Goal: Information Seeking & Learning: Find specific page/section

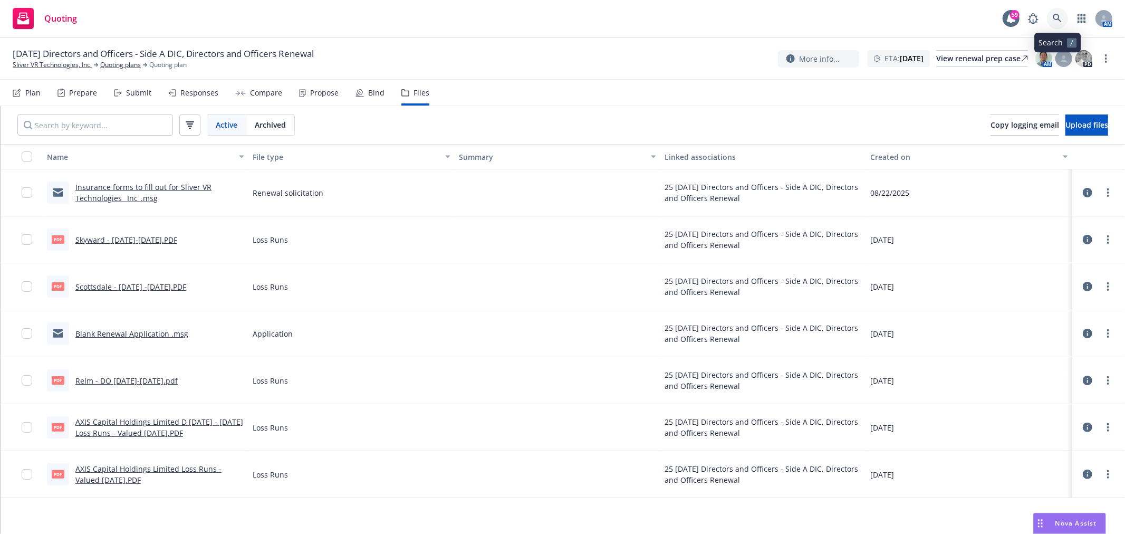
click at [1064, 12] on link at bounding box center [1057, 18] width 21 height 21
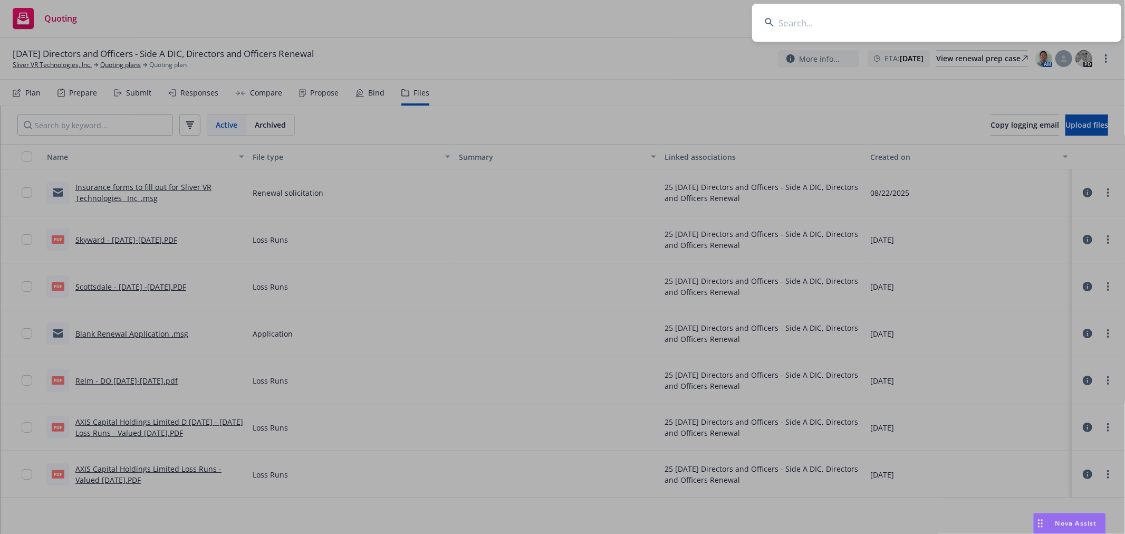
click at [937, 23] on input at bounding box center [936, 23] width 369 height 38
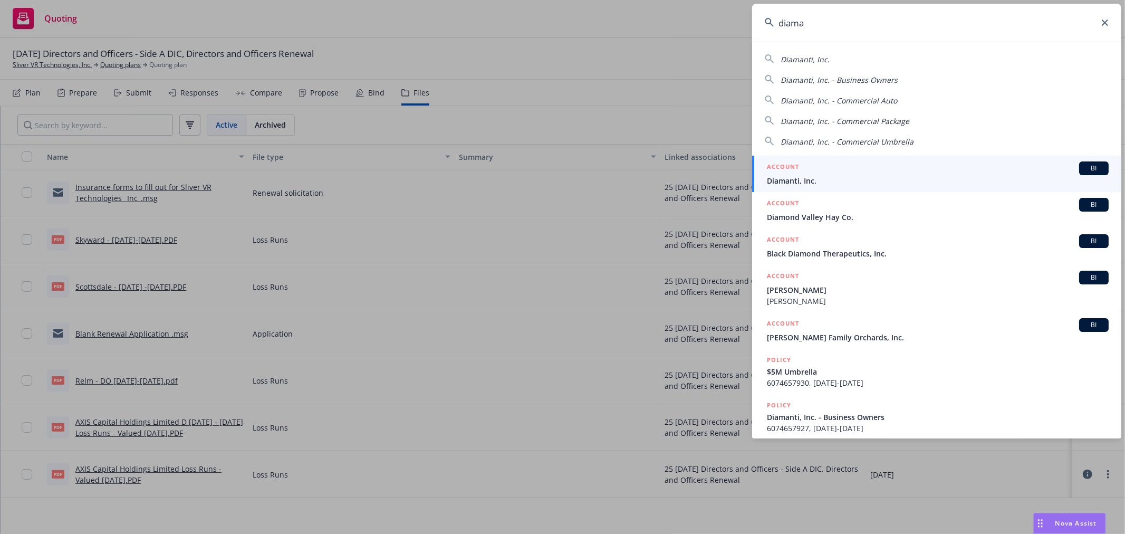
type input "diama"
click at [828, 178] on span "Diamanti, Inc." at bounding box center [938, 180] width 342 height 11
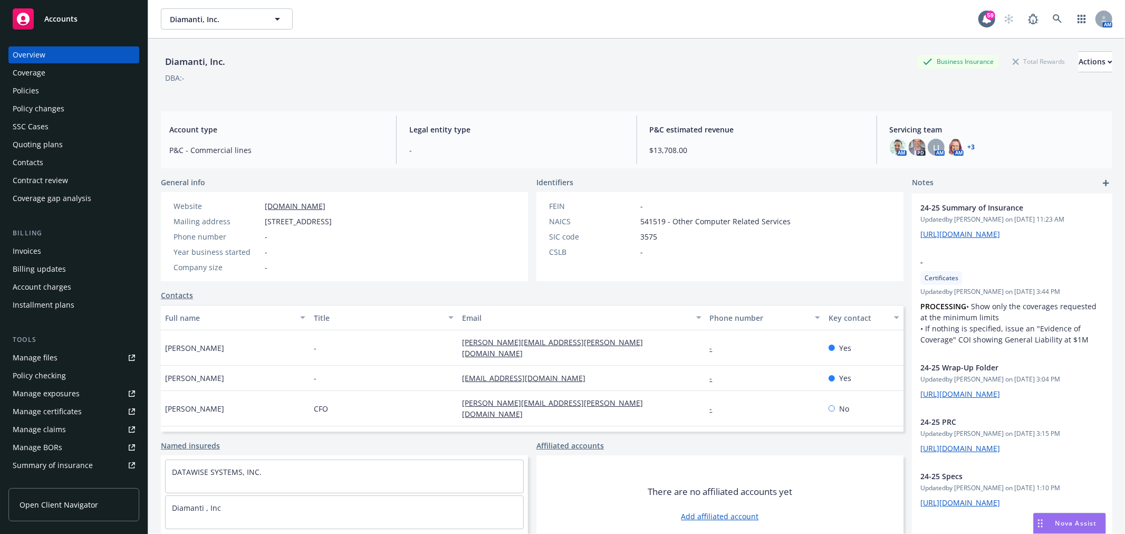
click at [48, 143] on div "Quoting plans" at bounding box center [38, 144] width 50 height 17
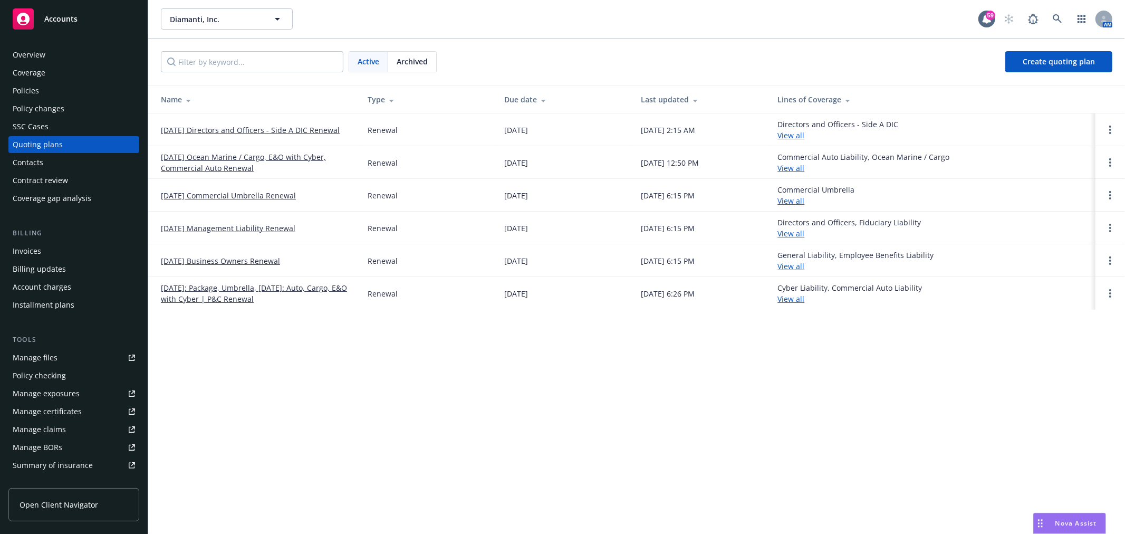
click at [273, 227] on link "10/24/25 Management Liability Renewal" at bounding box center [228, 227] width 134 height 11
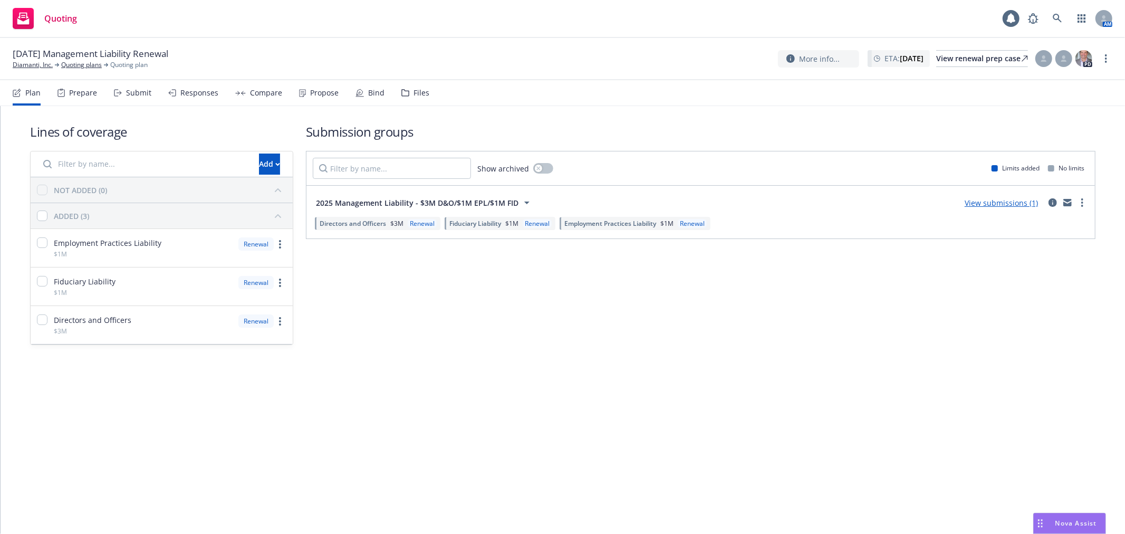
click at [413, 89] on div "Files" at bounding box center [421, 93] width 16 height 8
click at [406, 90] on div "Files" at bounding box center [415, 92] width 28 height 25
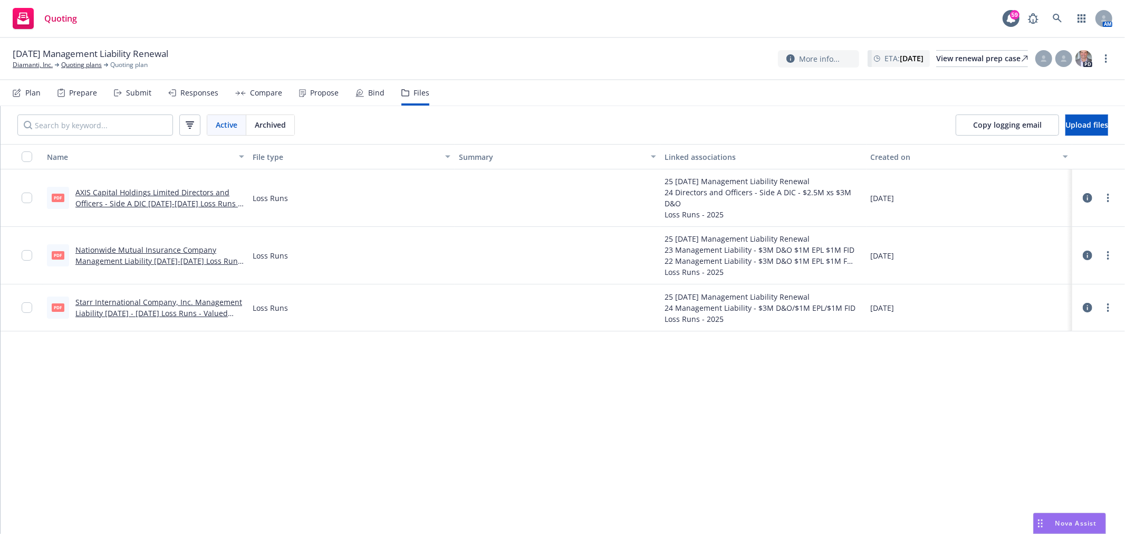
click at [261, 130] on div "Archived" at bounding box center [270, 125] width 48 height 20
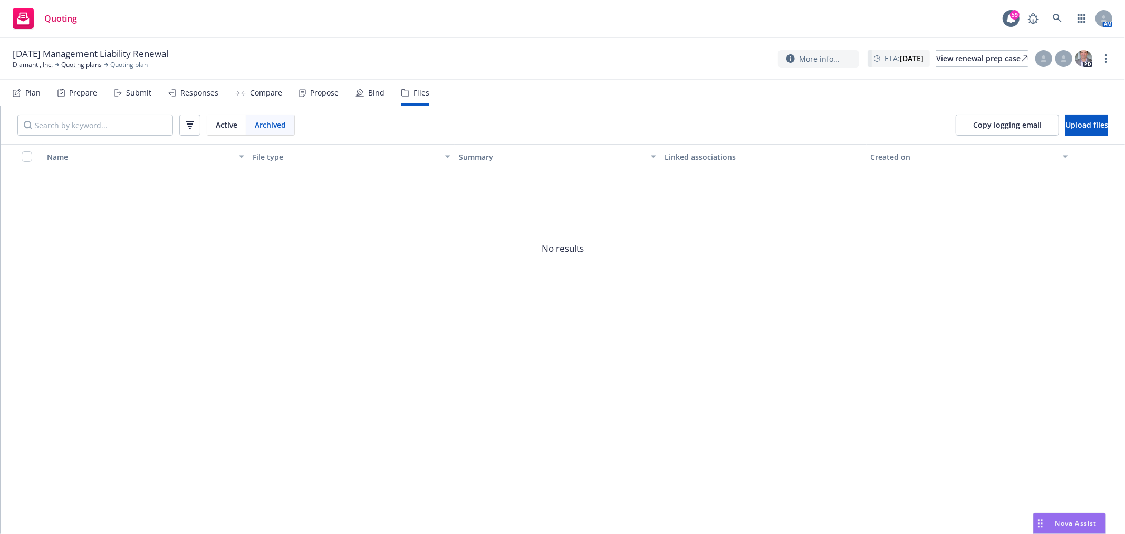
click at [401, 93] on icon at bounding box center [405, 92] width 8 height 7
click at [276, 118] on div "Archived" at bounding box center [270, 125] width 48 height 20
click at [22, 69] on link "Diamanti, Inc." at bounding box center [33, 64] width 40 height 9
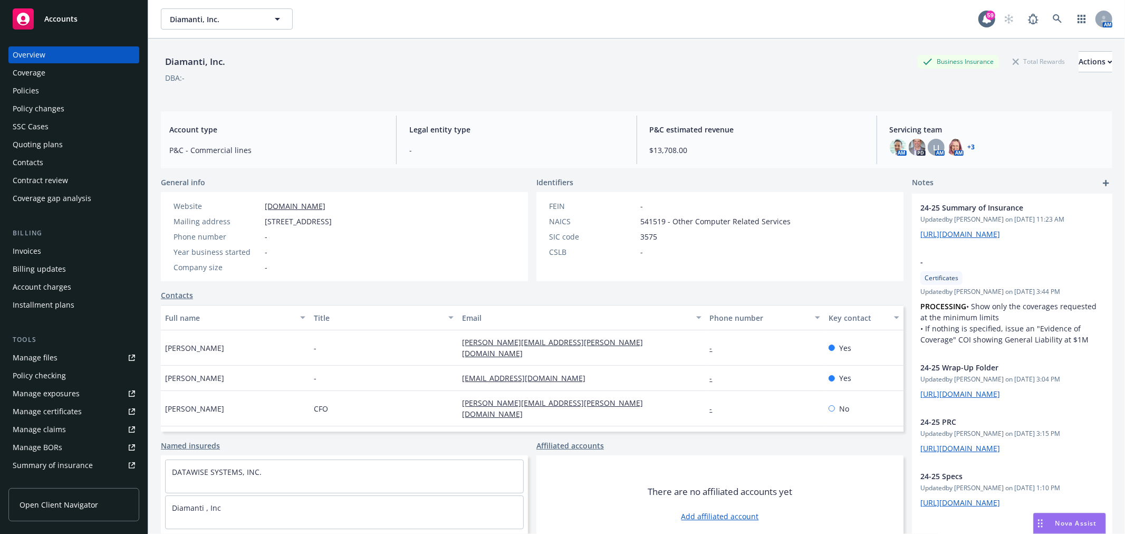
click at [50, 142] on div "Quoting plans" at bounding box center [38, 144] width 50 height 17
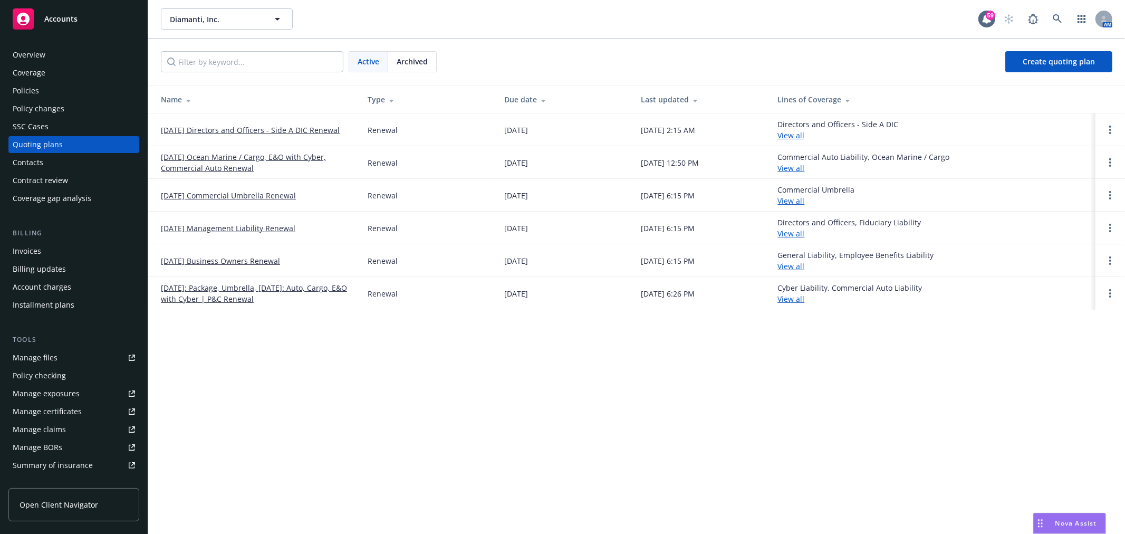
click at [409, 63] on span "Archived" at bounding box center [411, 61] width 31 height 11
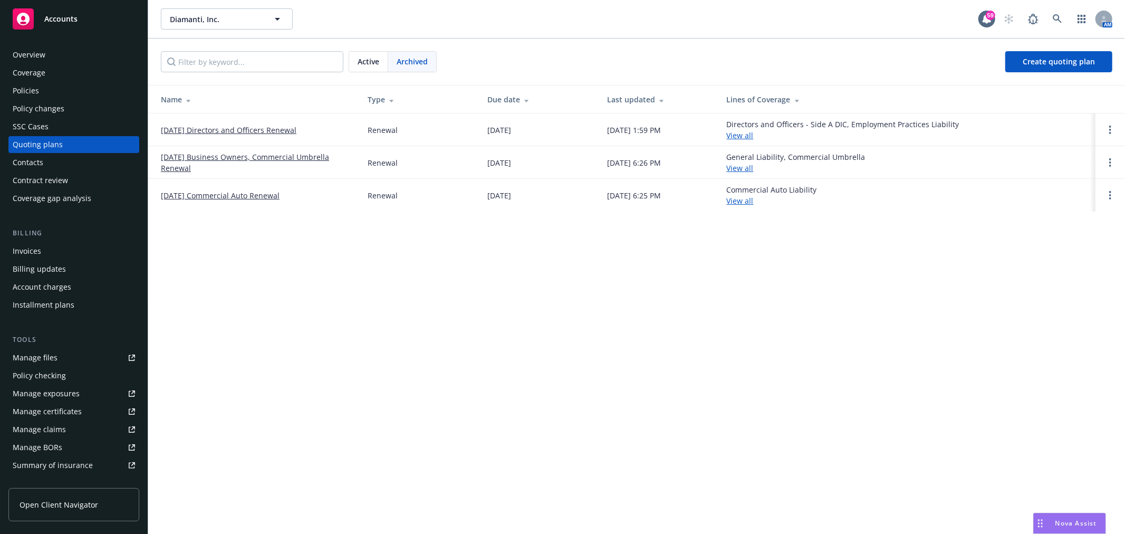
click at [280, 131] on link "10/24/24 Directors and Officers Renewal" at bounding box center [228, 129] width 135 height 11
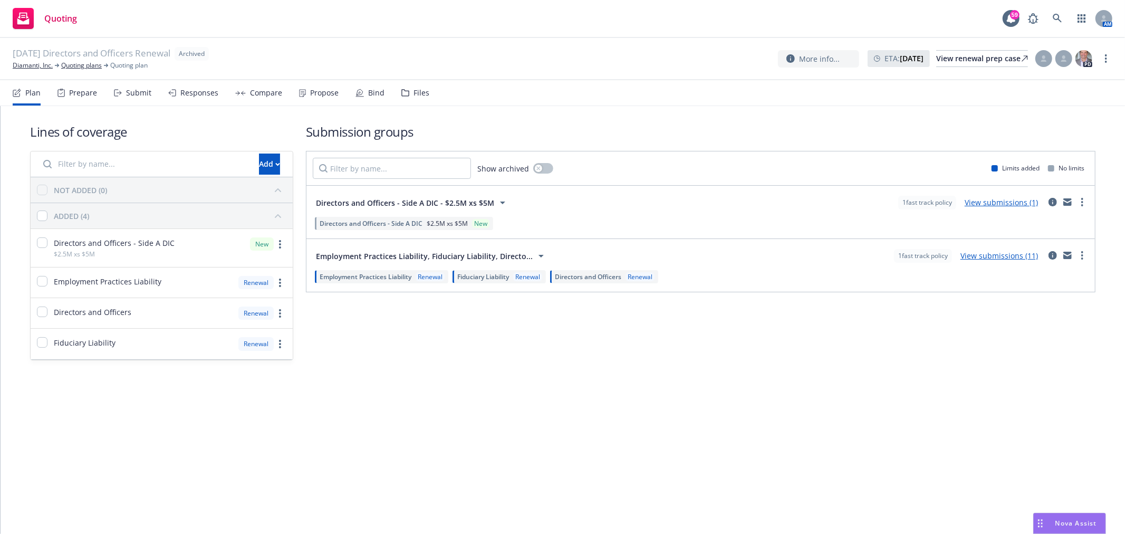
click at [408, 94] on div "Files" at bounding box center [415, 92] width 28 height 25
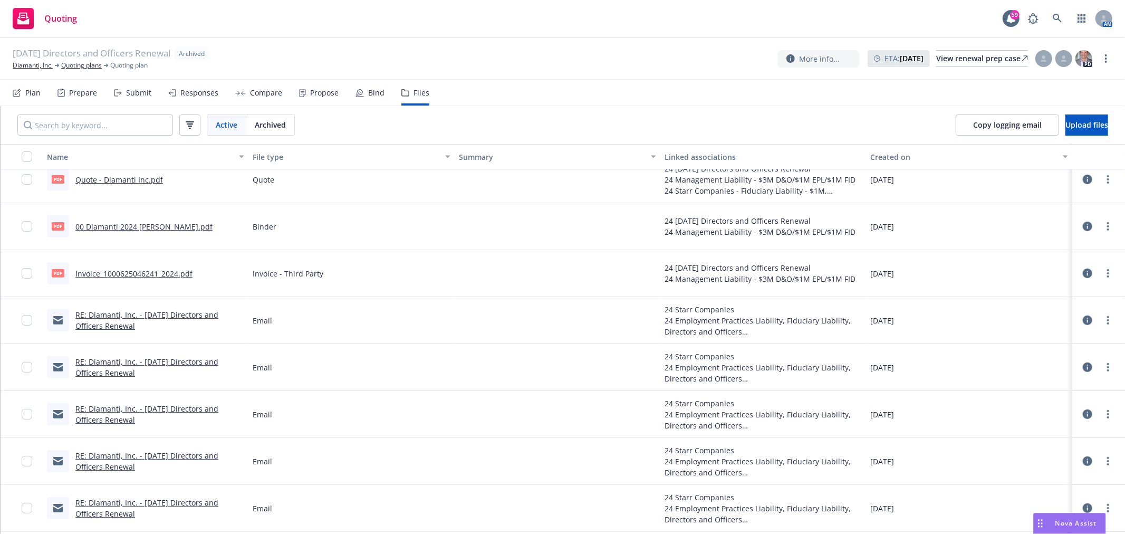
scroll to position [234, 0]
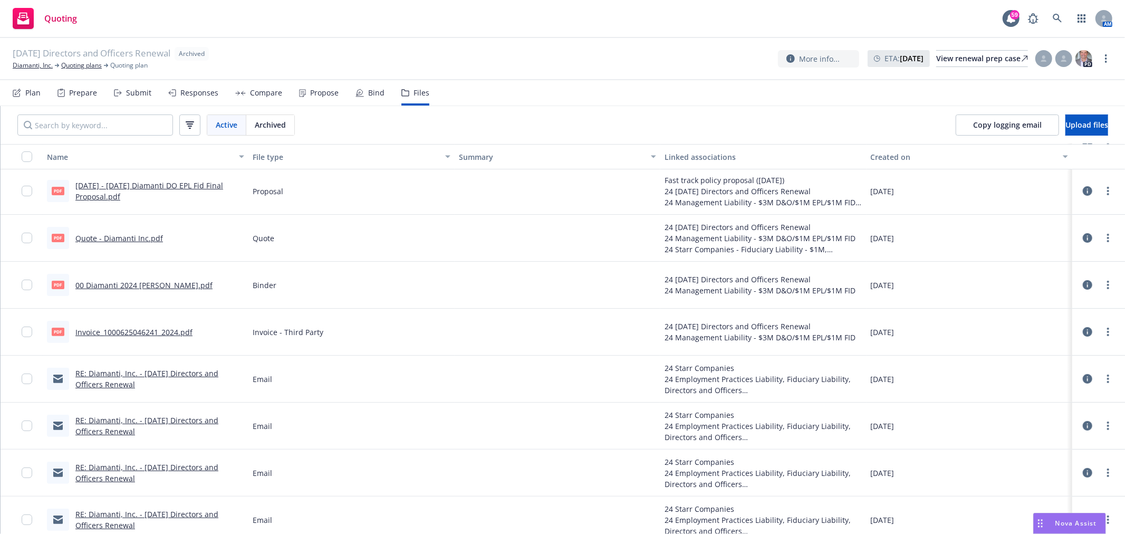
click at [186, 188] on link "[DATE] - [DATE] Diamanti DO EPL Fid Final Proposal.pdf" at bounding box center [149, 190] width 148 height 21
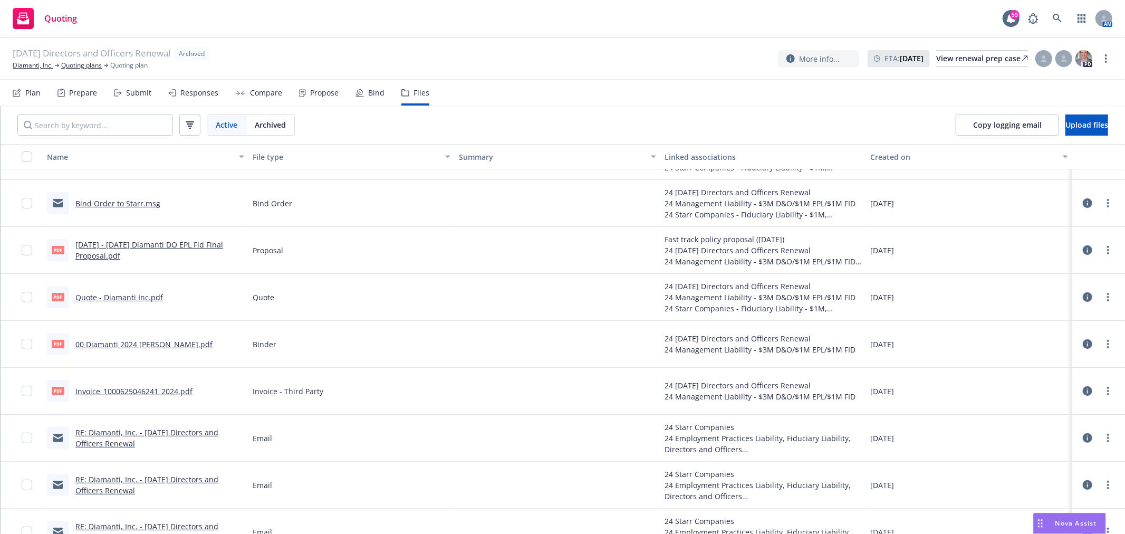
scroll to position [176, 0]
click at [155, 245] on link "[DATE] - [DATE] Diamanti DO EPL Fid Final Proposal.pdf" at bounding box center [149, 250] width 148 height 21
